Goal: Information Seeking & Learning: Learn about a topic

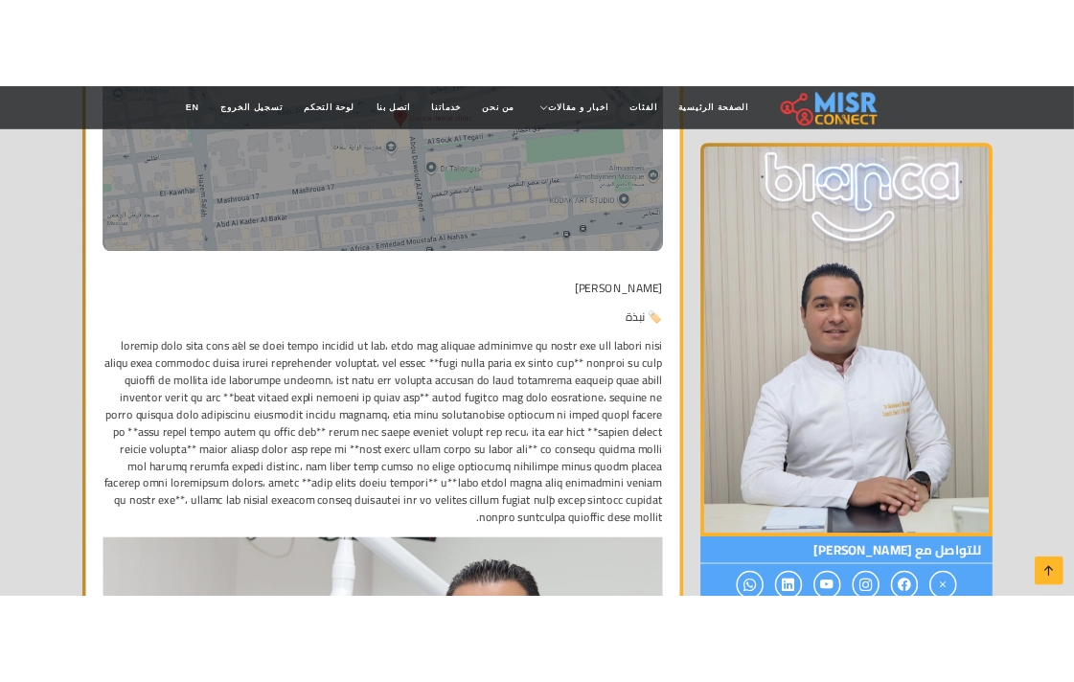
scroll to position [851, 0]
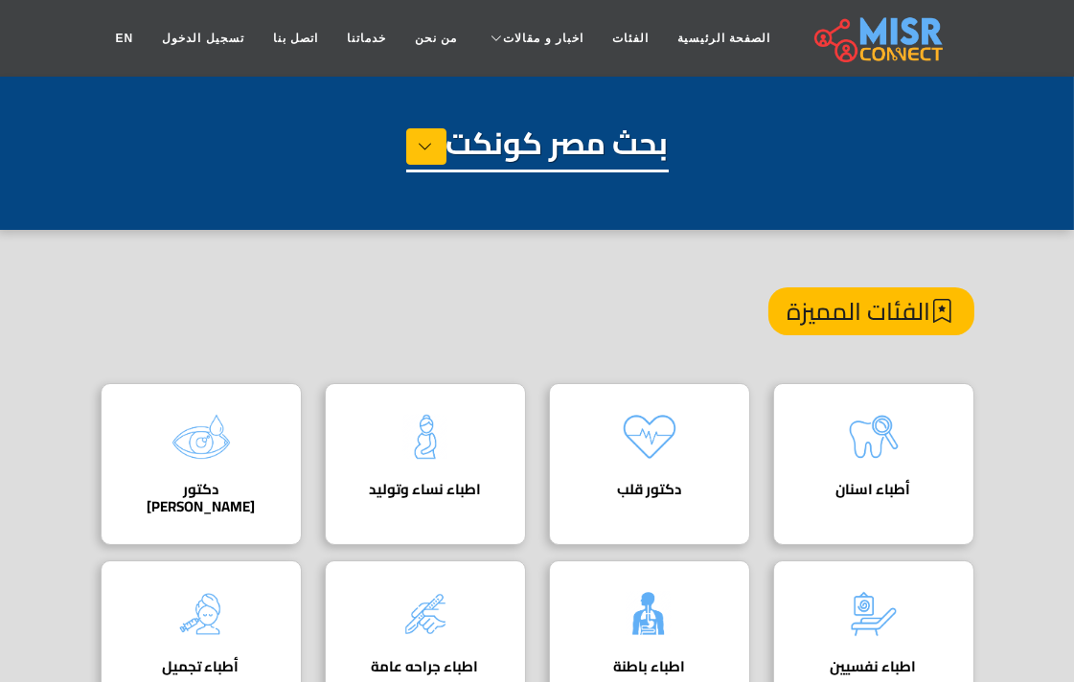
drag, startPoint x: 278, startPoint y: 254, endPoint x: 308, endPoint y: 240, distance: 33.5
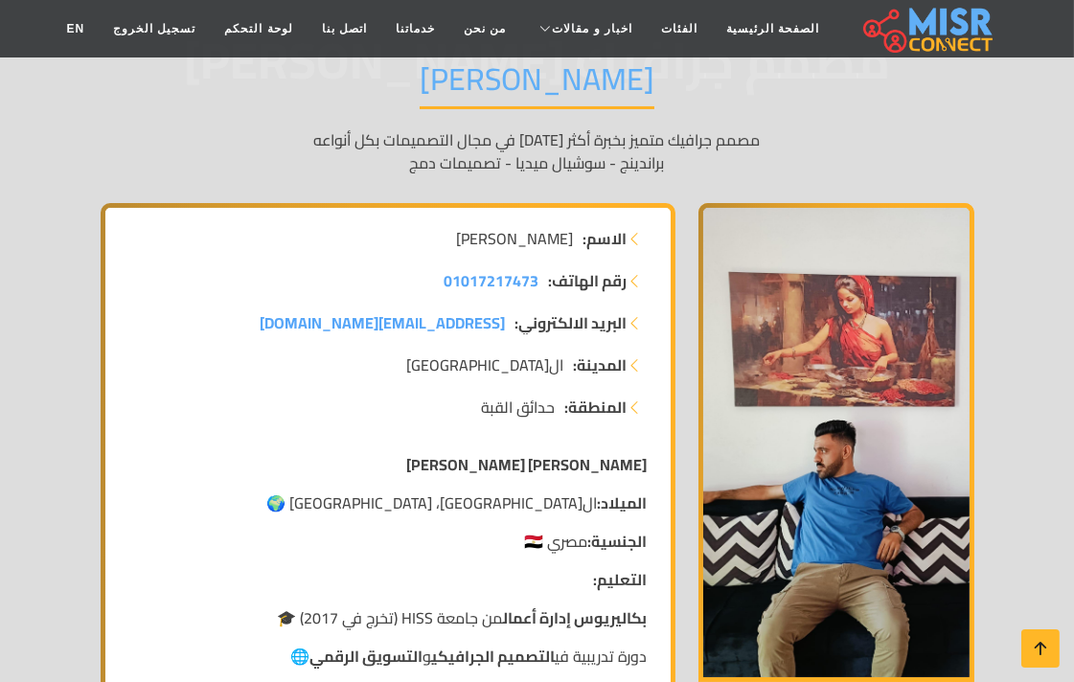
scroll to position [213, 0]
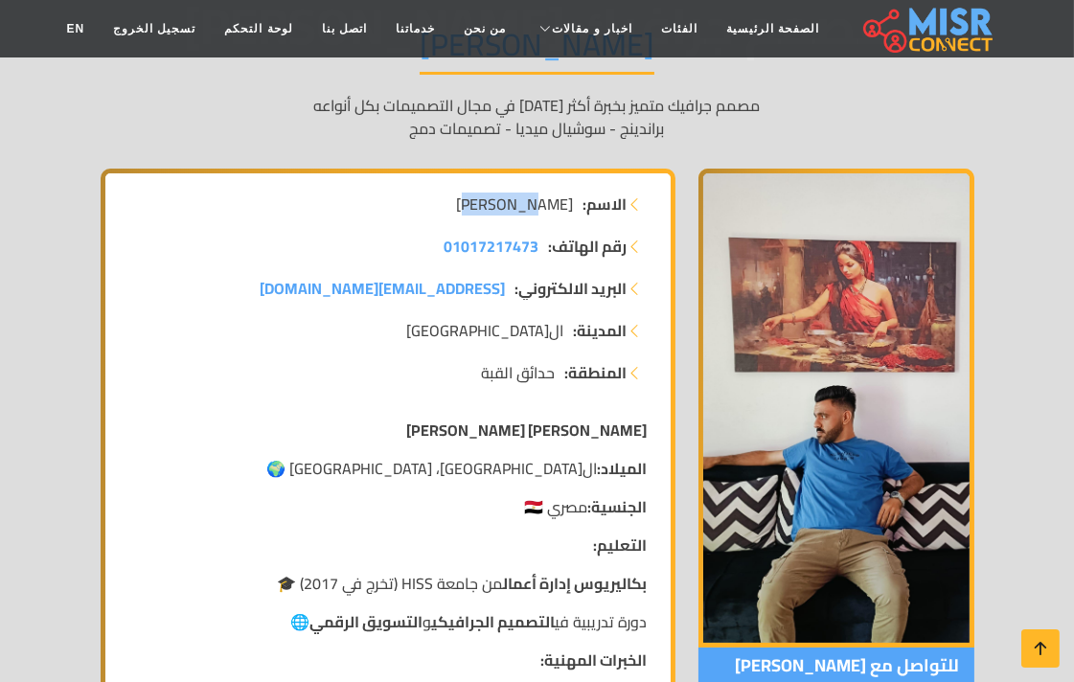
drag, startPoint x: 492, startPoint y: 206, endPoint x: 473, endPoint y: 209, distance: 19.4
click at [473, 209] on li "الاسم: [PERSON_NAME]" at bounding box center [387, 204] width 519 height 23
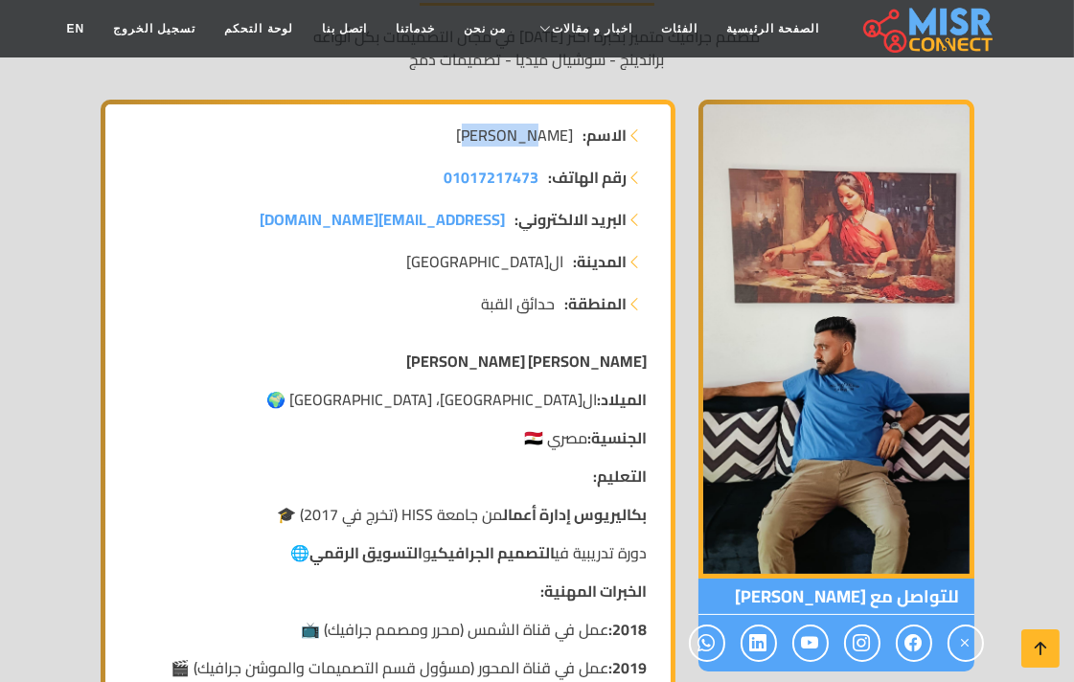
scroll to position [319, 0]
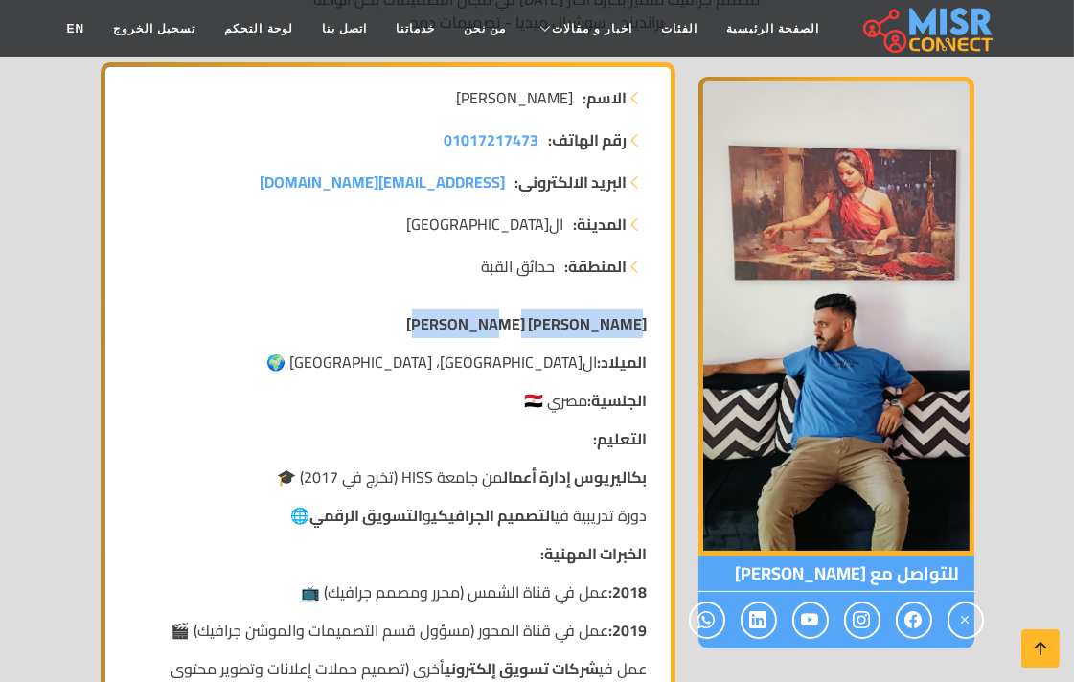
drag, startPoint x: 635, startPoint y: 324, endPoint x: 466, endPoint y: 330, distance: 169.7
click at [466, 330] on strong "محمد نبيل فتحي عبد الهادي" at bounding box center [527, 323] width 240 height 29
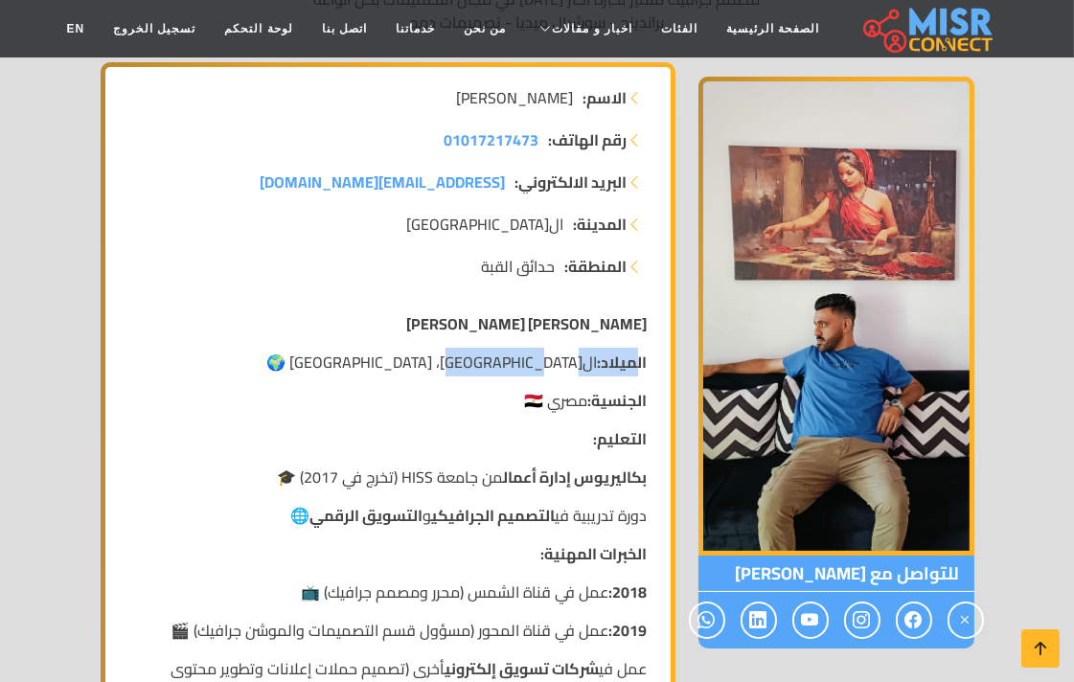
drag, startPoint x: 603, startPoint y: 362, endPoint x: 503, endPoint y: 362, distance: 100.6
click at [503, 362] on p "الميلاد: القاهرة، مصر 🌍" at bounding box center [387, 362] width 519 height 23
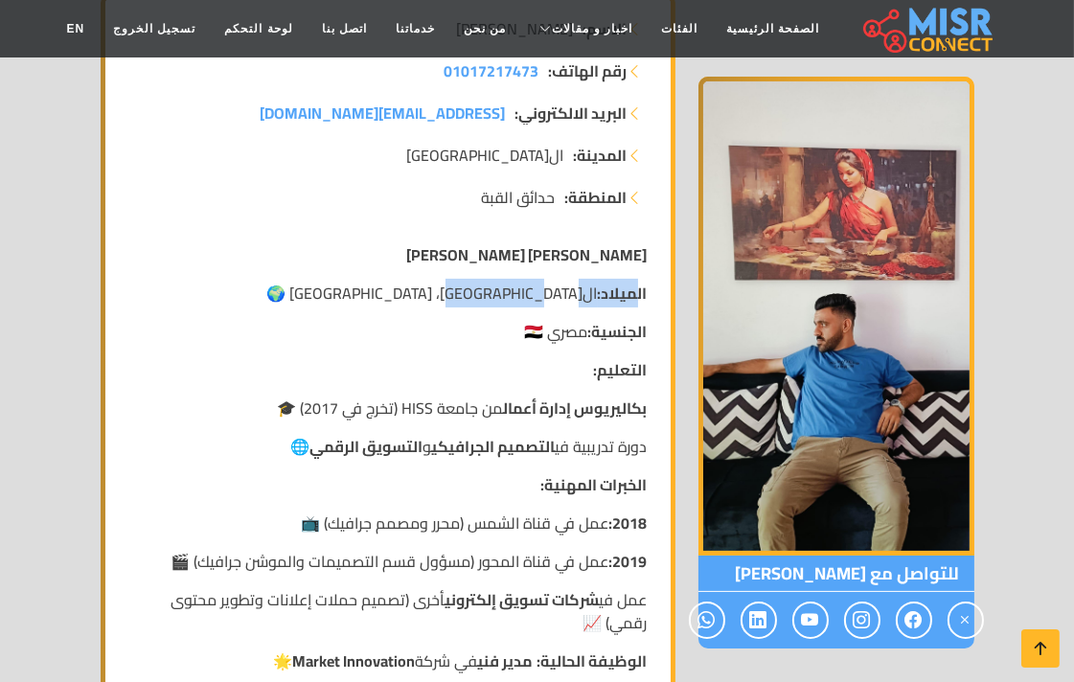
scroll to position [425, 0]
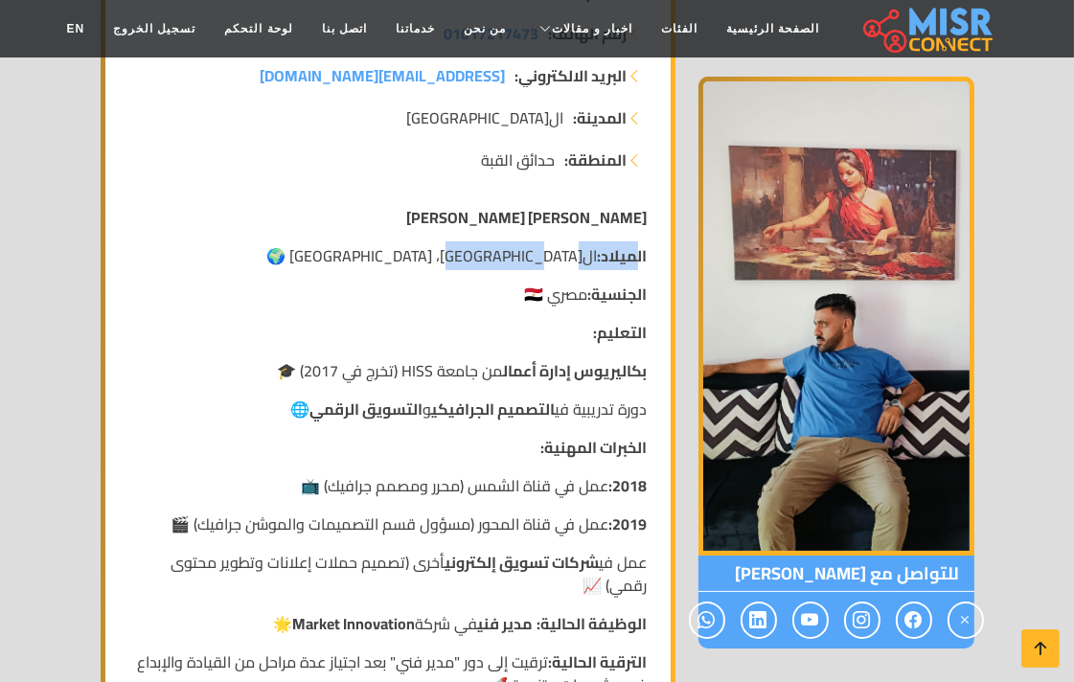
drag, startPoint x: 617, startPoint y: 295, endPoint x: 501, endPoint y: 295, distance: 115.9
click at [501, 295] on p "الجنسية: مصري 🇪🇬" at bounding box center [387, 294] width 519 height 23
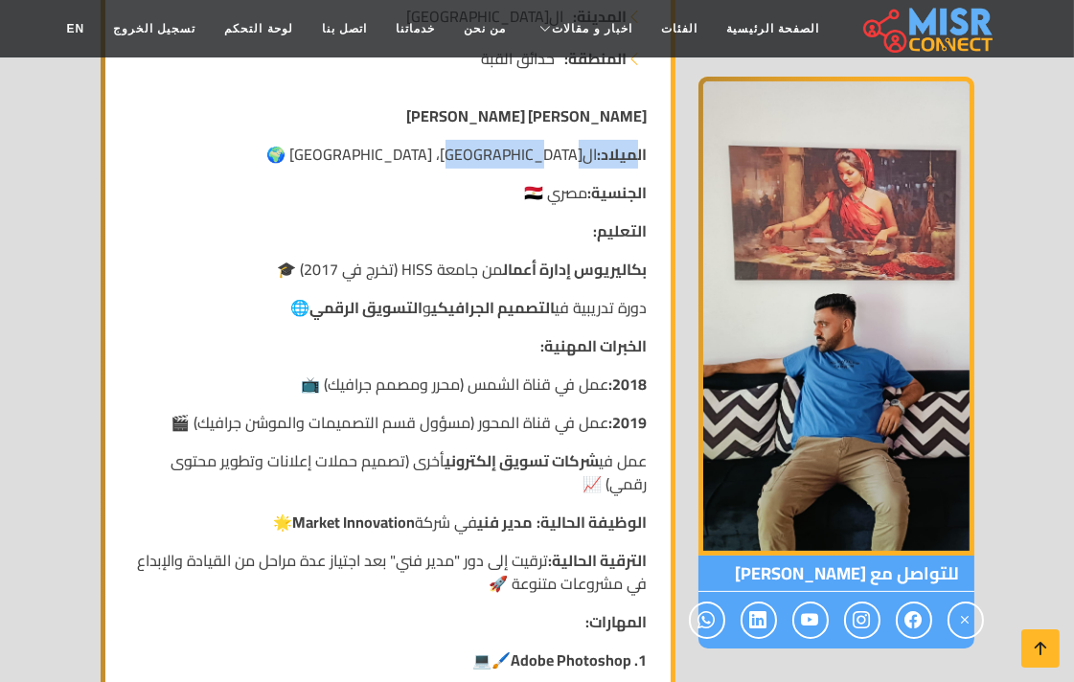
scroll to position [532, 0]
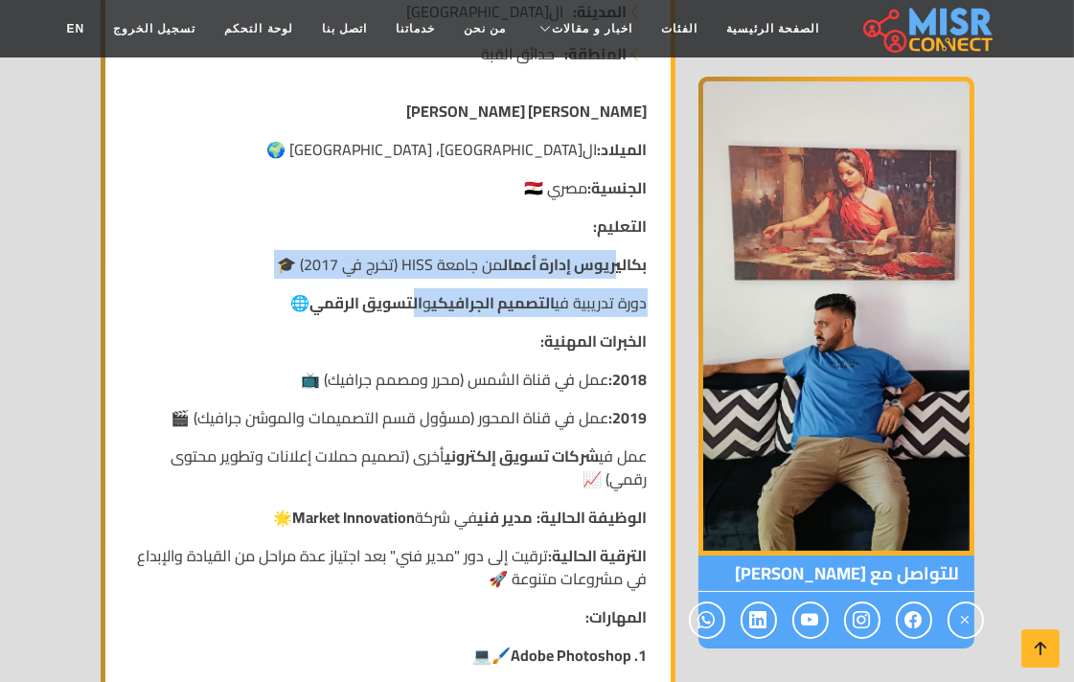
drag, startPoint x: 549, startPoint y: 264, endPoint x: 391, endPoint y: 276, distance: 158.5
click at [467, 312] on strong "التصميم الجرافيكي" at bounding box center [494, 302] width 124 height 29
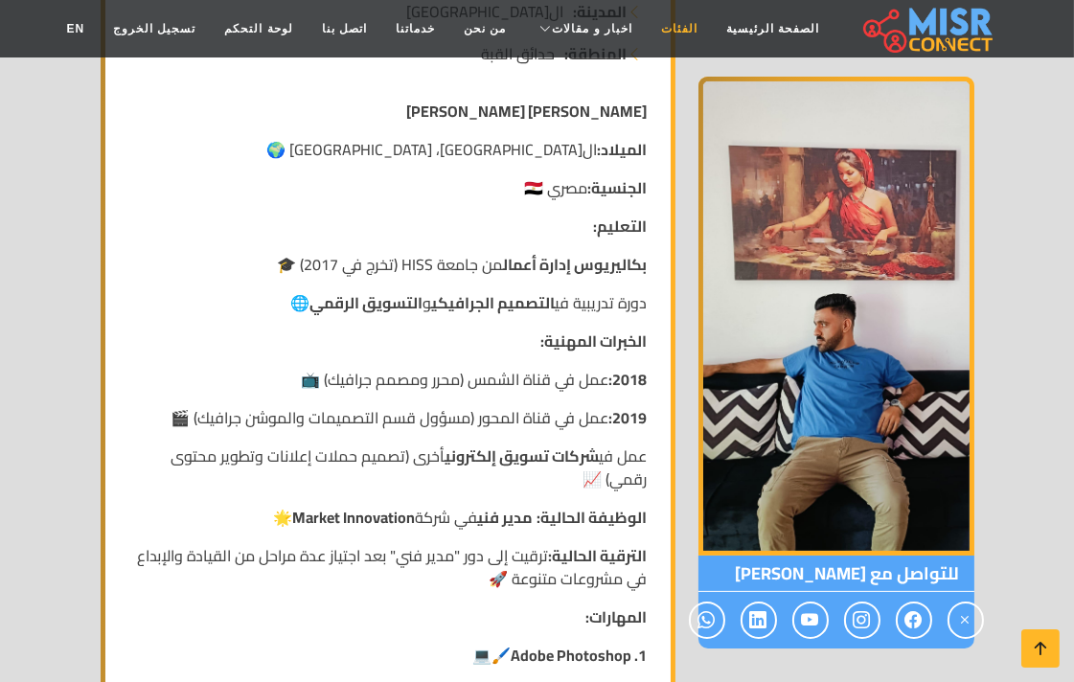
click at [665, 31] on link "الفئات" at bounding box center [679, 29] width 65 height 36
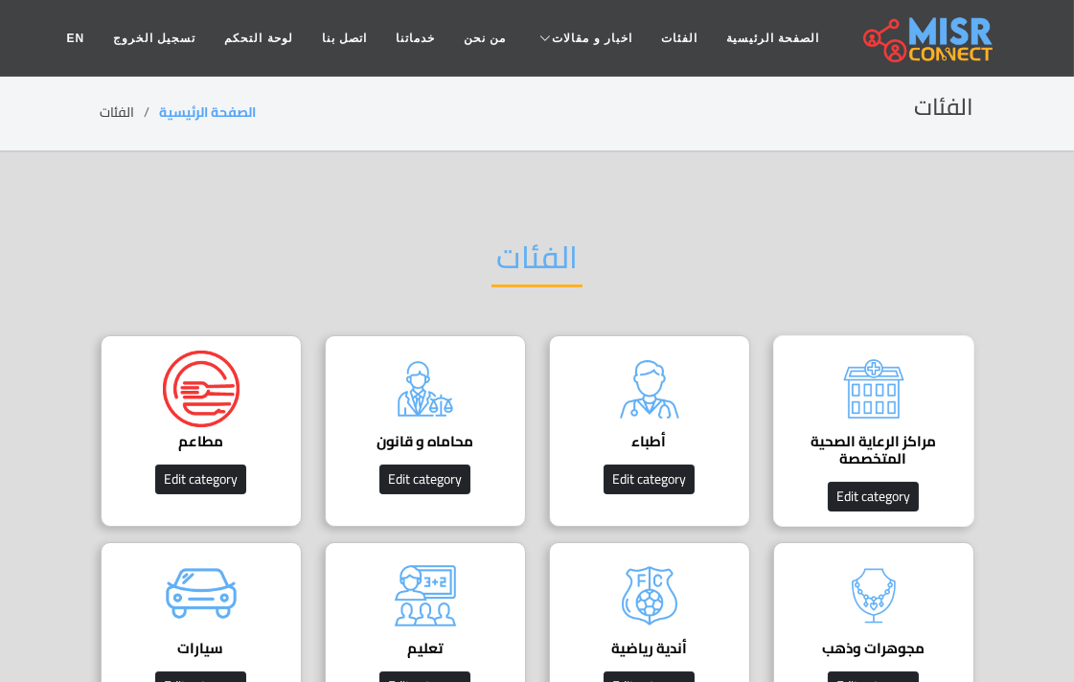
scroll to position [106, 0]
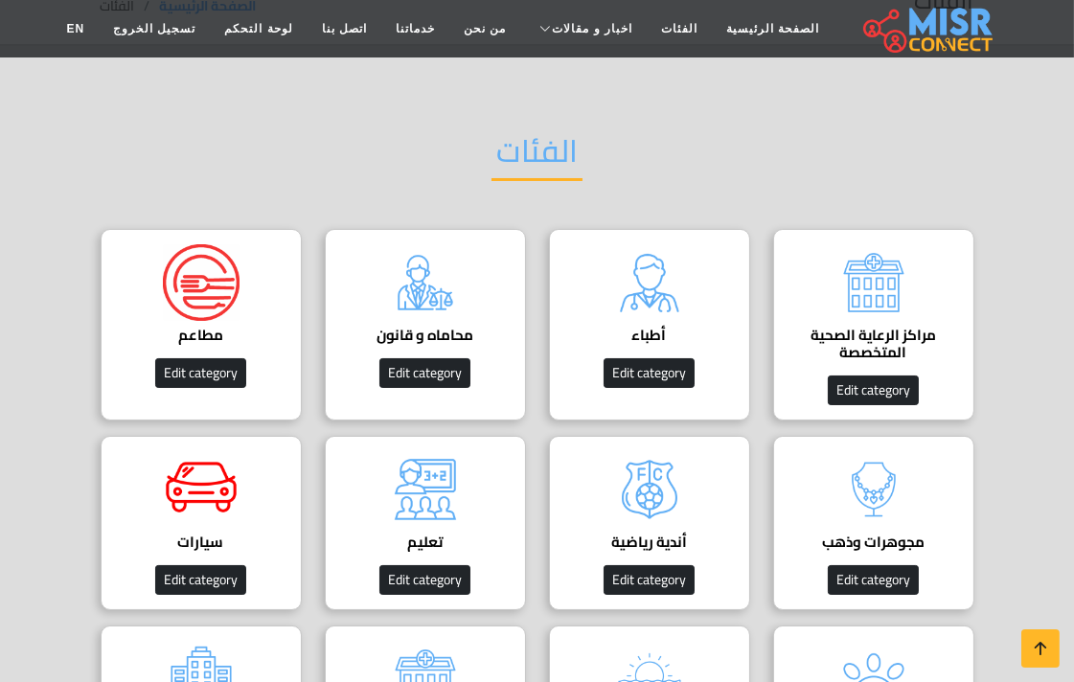
click at [969, 167] on div "الفئات" at bounding box center [538, 165] width 874 height 125
